Goal: Task Accomplishment & Management: Manage account settings

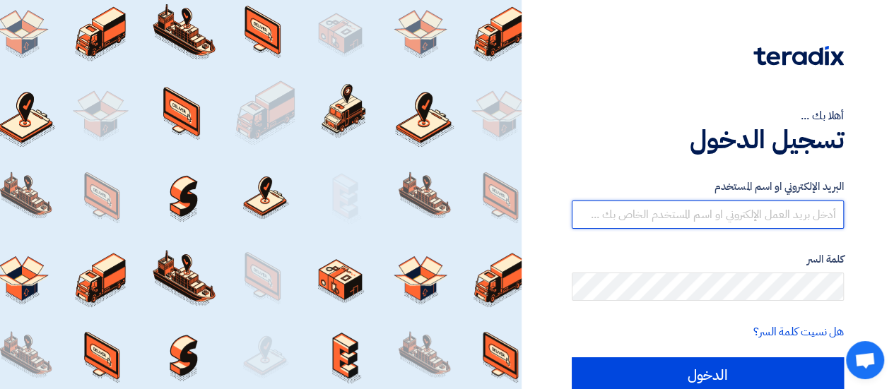
click at [704, 211] on input "text" at bounding box center [708, 215] width 272 height 28
type input "[DOMAIN_NAME][EMAIL_ADDRESS][DOMAIN_NAME]"
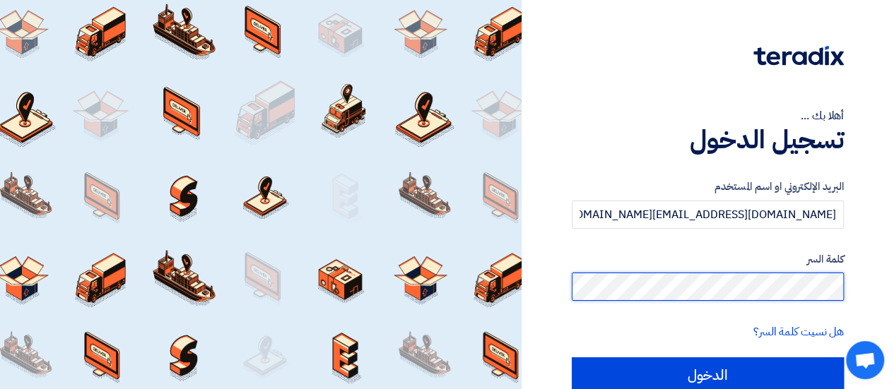
scroll to position [62, 0]
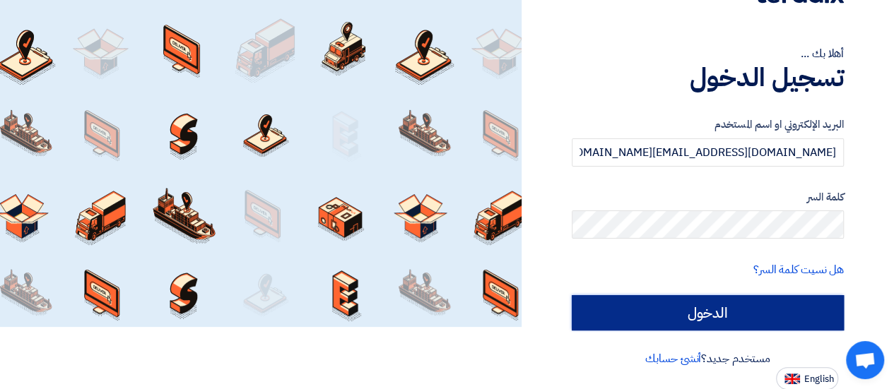
click at [738, 308] on input "الدخول" at bounding box center [708, 312] width 272 height 35
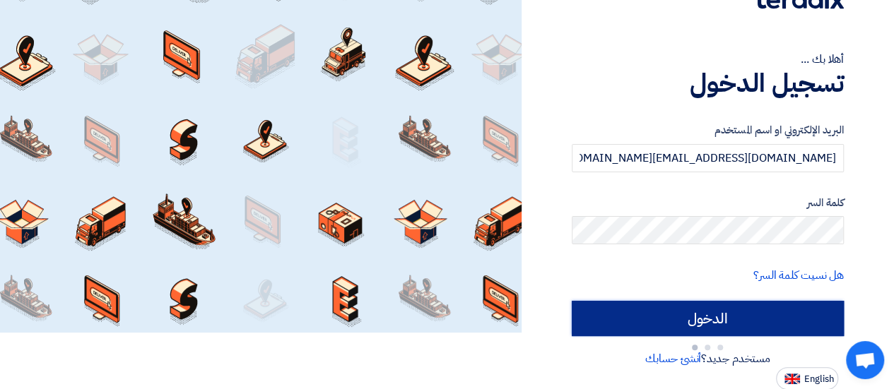
type input "Sign in"
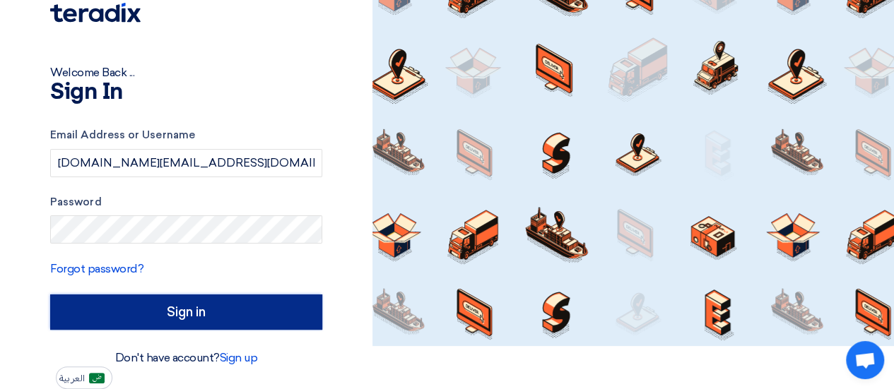
scroll to position [42, 0]
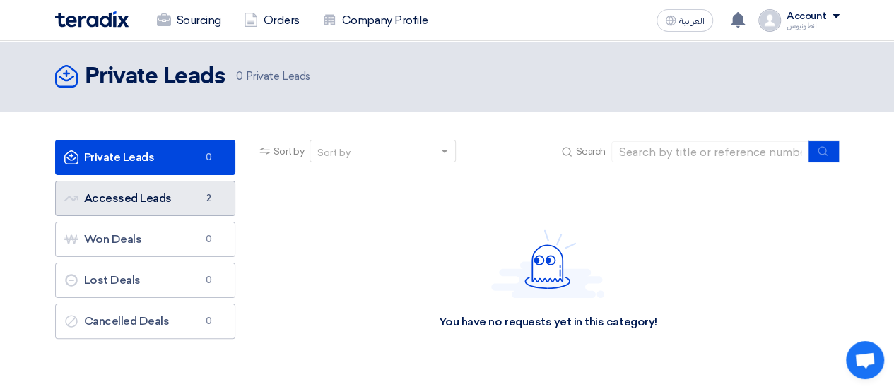
click at [142, 191] on link "Accessed Leads Accessed Leads 2" at bounding box center [145, 198] width 180 height 35
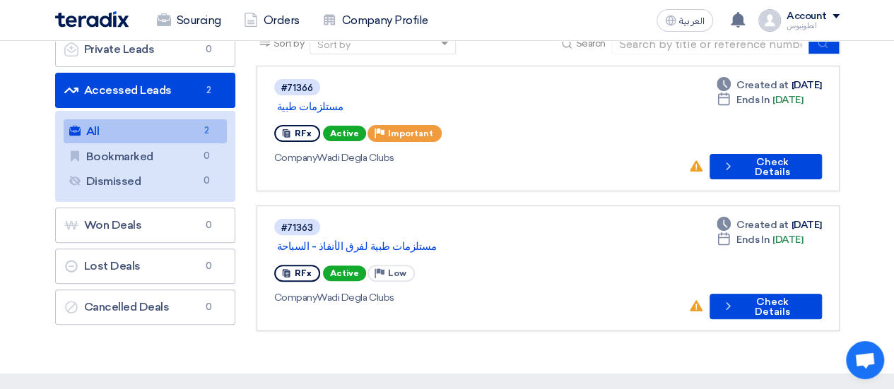
scroll to position [109, 0]
